Goal: Task Accomplishment & Management: Manage account settings

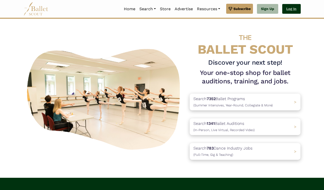
click at [289, 8] on link "Log In" at bounding box center [291, 9] width 18 height 10
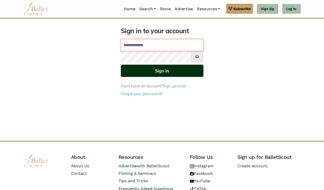
type input "**********"
click at [162, 71] on button "Sign in" at bounding box center [162, 71] width 83 height 12
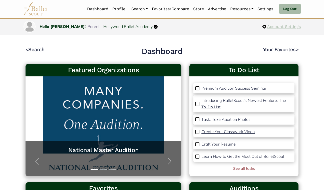
click at [283, 27] on span "Account Settings" at bounding box center [283, 27] width 35 height 7
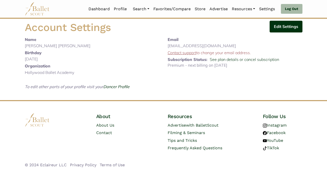
click at [285, 28] on button "Edit Settings" at bounding box center [285, 27] width 33 height 12
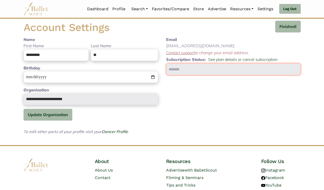
click at [262, 67] on input "text" at bounding box center [233, 70] width 135 height 12
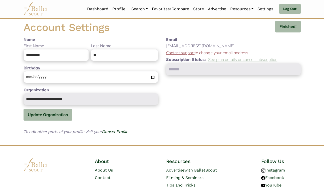
click at [242, 59] on link "See plan details or cancel subscription" at bounding box center [242, 59] width 69 height 5
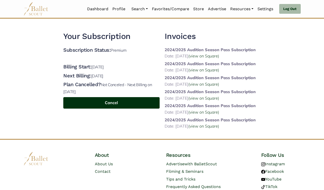
click at [117, 99] on button "Cancel" at bounding box center [111, 103] width 96 height 12
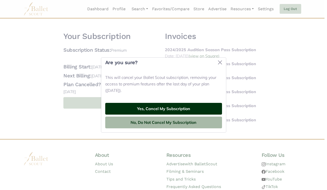
click at [142, 110] on button "Yes, Cancel My Subscription" at bounding box center [163, 109] width 117 height 12
